Goal: Check status: Check status

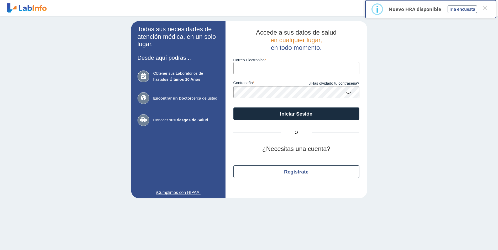
click at [245, 63] on input "Correo Electronico" at bounding box center [296, 68] width 126 height 12
type input "[EMAIL_ADDRESS][DOMAIN_NAME]"
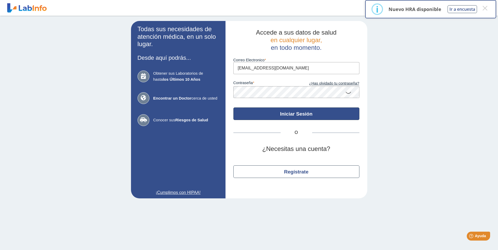
click at [288, 112] on button "Iniciar Sesión" at bounding box center [296, 114] width 126 height 13
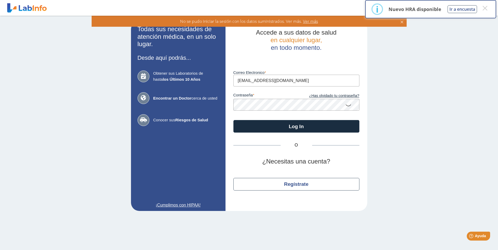
click at [347, 105] on icon at bounding box center [348, 105] width 6 height 10
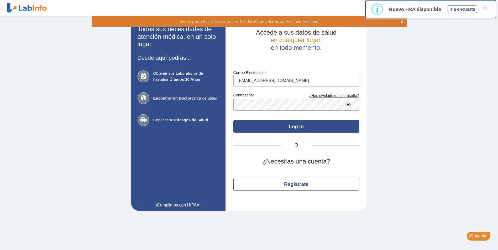
click at [301, 127] on button "Log In" at bounding box center [296, 126] width 126 height 13
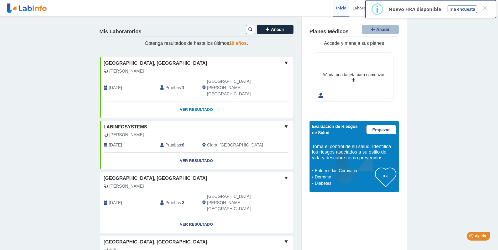
click at [193, 102] on link "Ver Resultado" at bounding box center [196, 110] width 193 height 17
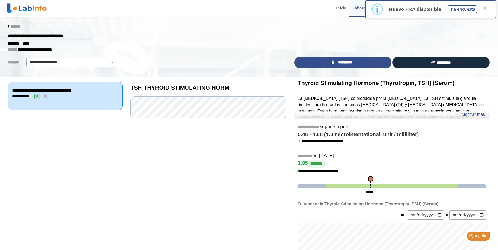
click at [338, 60] on span "*********" at bounding box center [345, 63] width 18 height 6
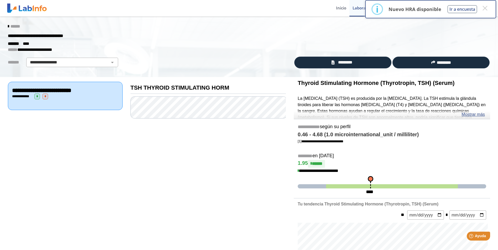
click at [8, 25] on icon at bounding box center [8, 26] width 1 height 4
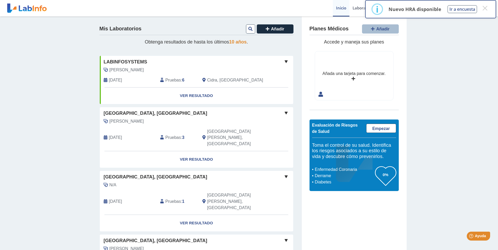
click at [141, 114] on span "[GEOGRAPHIC_DATA], [GEOGRAPHIC_DATA]" at bounding box center [156, 113] width 104 height 7
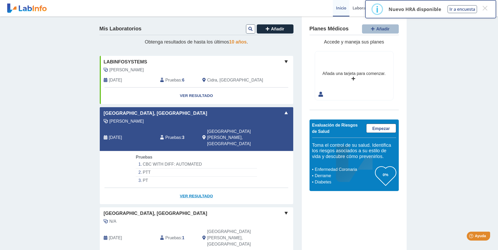
click at [193, 188] on link "Ver Resultado" at bounding box center [196, 196] width 193 height 17
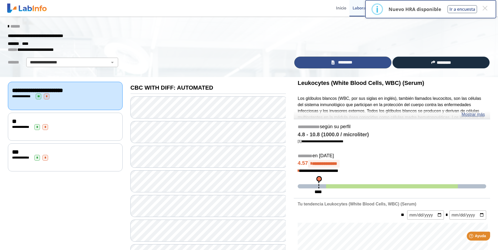
click at [344, 61] on span "*********" at bounding box center [345, 63] width 18 height 6
